Goal: Find specific page/section

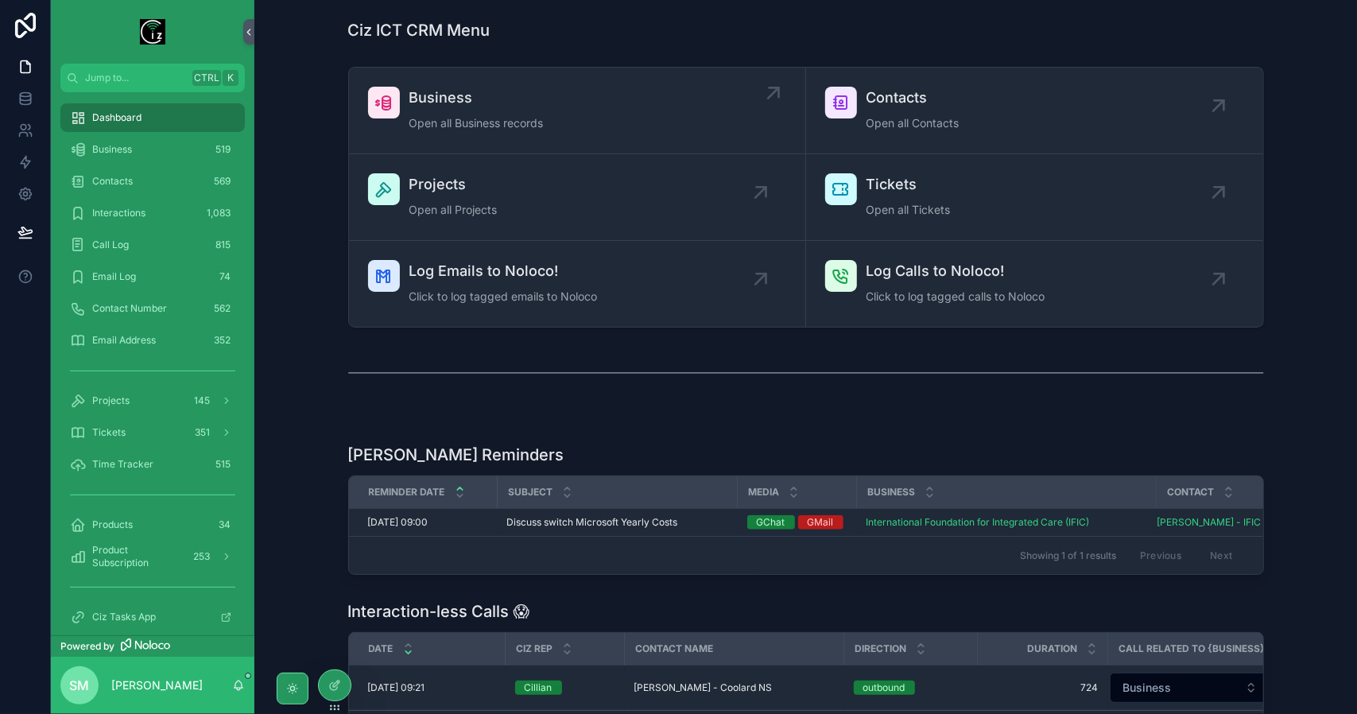
click at [447, 120] on span "Open all Business records" at bounding box center [476, 123] width 134 height 16
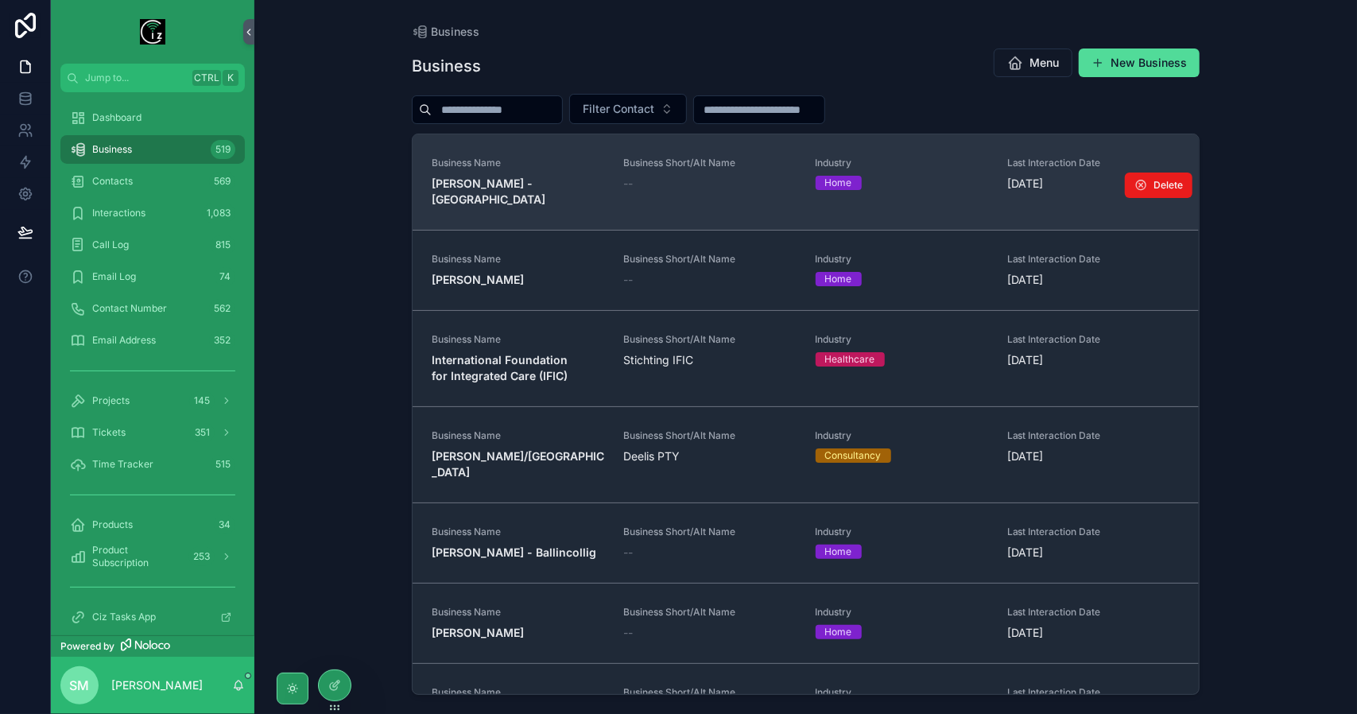
click at [515, 165] on span "Business Name" at bounding box center [518, 163] width 172 height 13
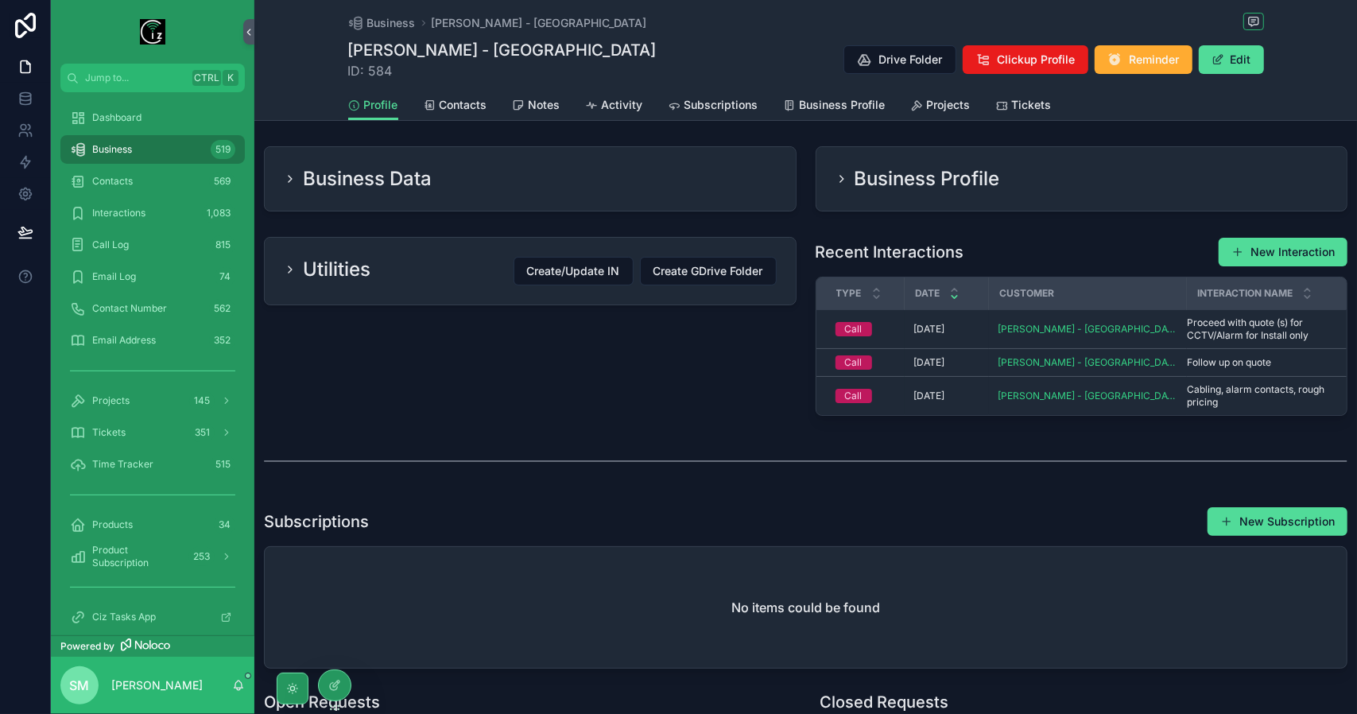
click at [516, 166] on div "Business Data" at bounding box center [530, 178] width 493 height 25
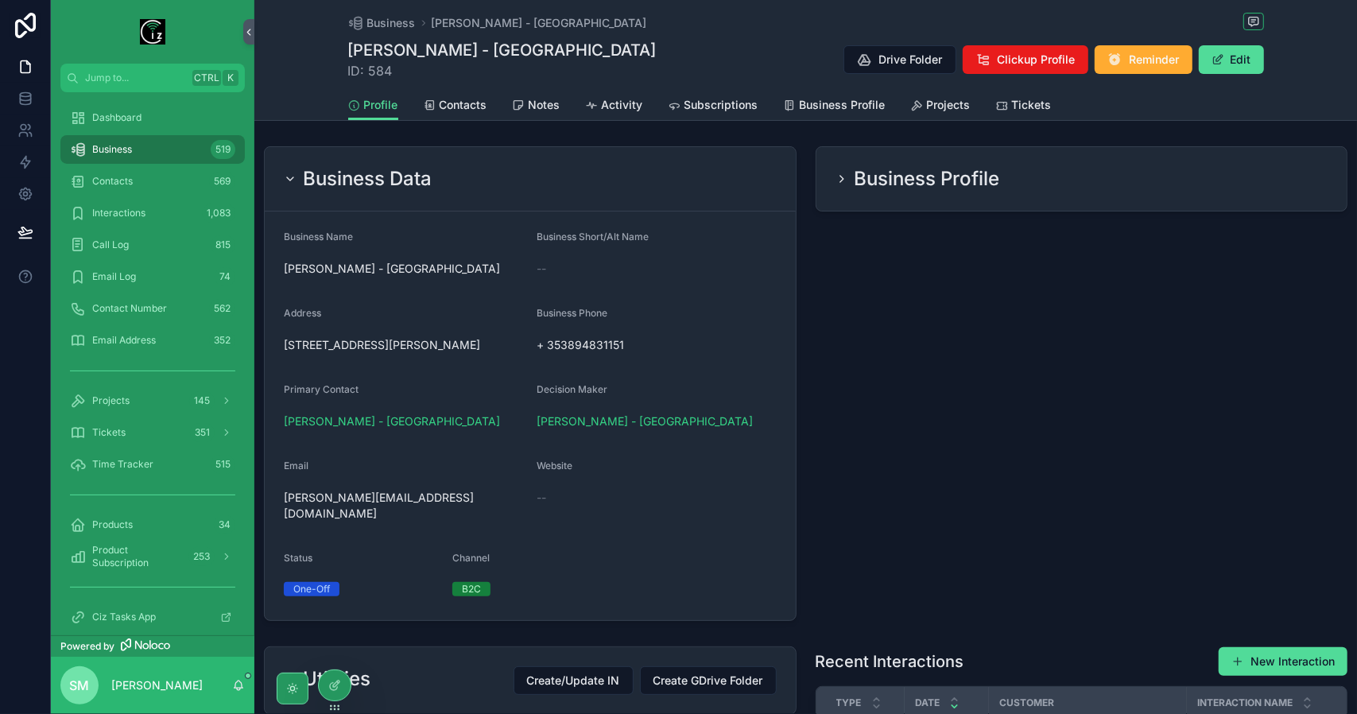
drag, startPoint x: 663, startPoint y: 169, endPoint x: 674, endPoint y: 170, distance: 11.2
click at [664, 169] on div "Business Data" at bounding box center [530, 178] width 493 height 25
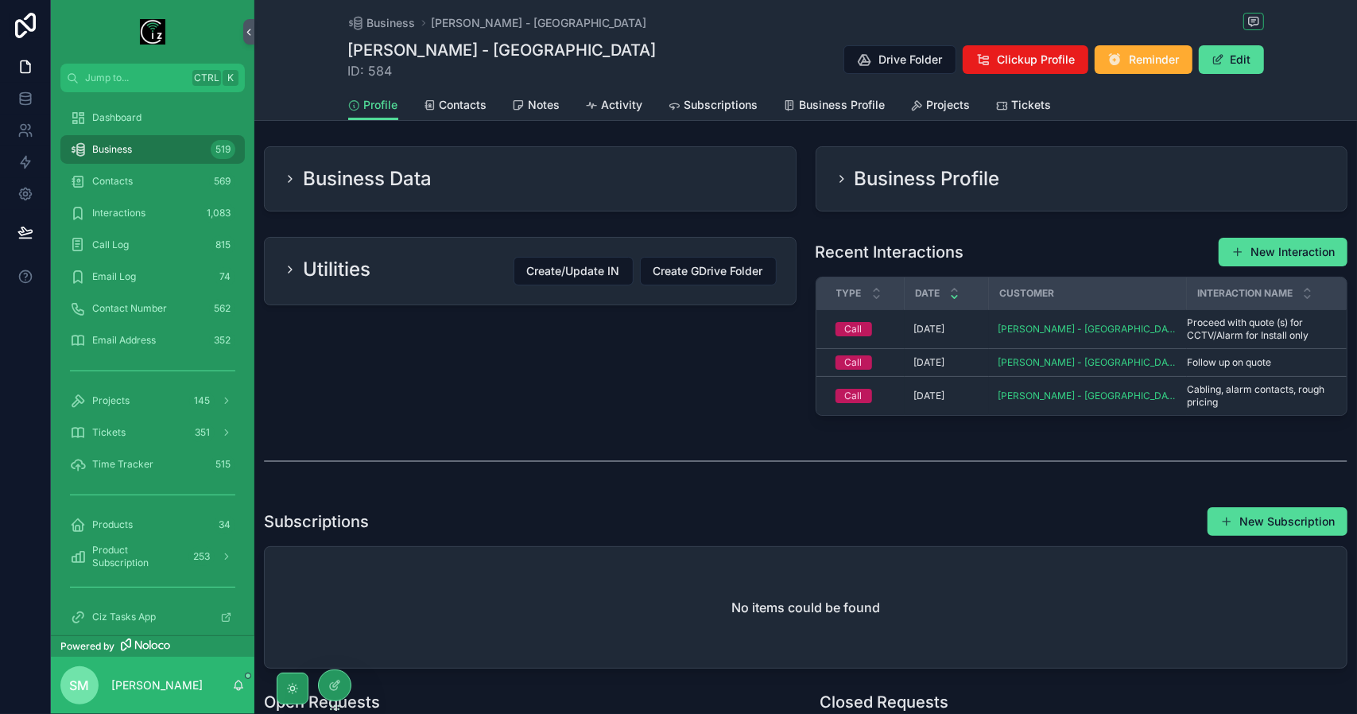
click at [927, 184] on h2 "Business Profile" at bounding box center [926, 178] width 145 height 25
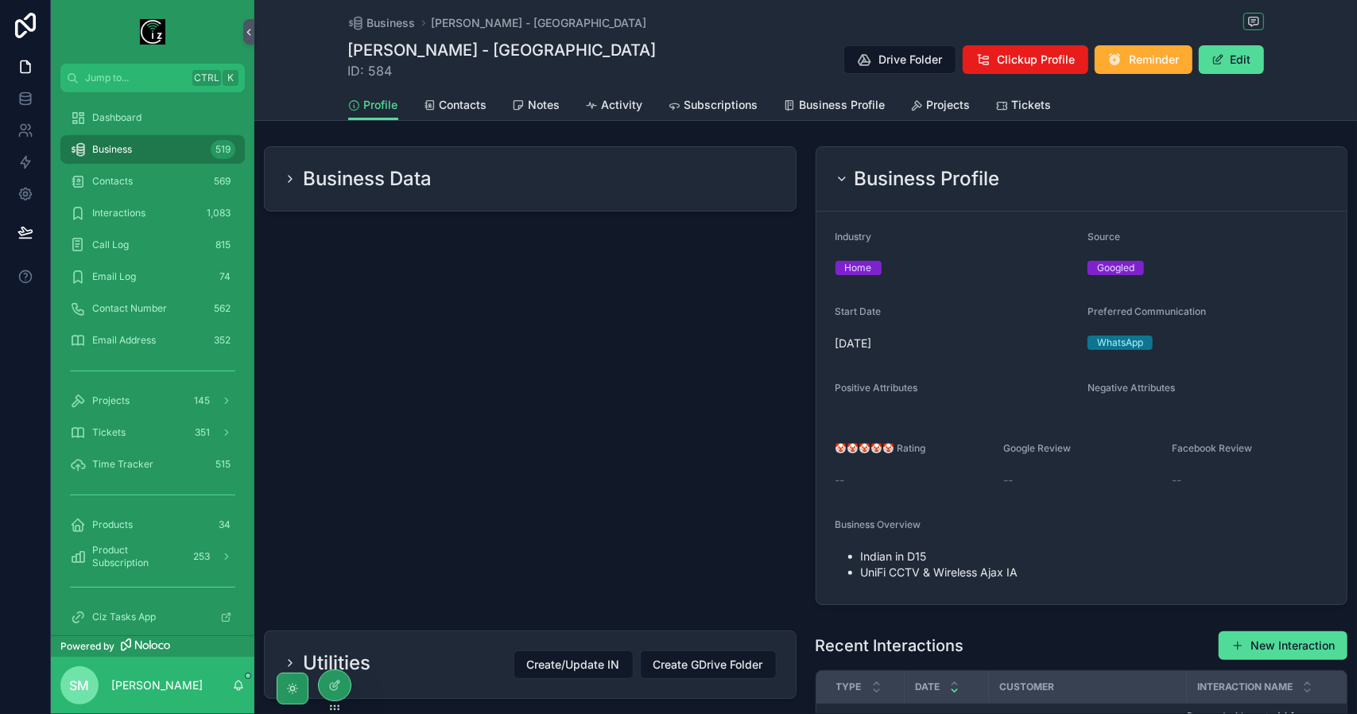
click at [938, 184] on h2 "Business Profile" at bounding box center [926, 178] width 145 height 25
